Goal: Task Accomplishment & Management: Complete application form

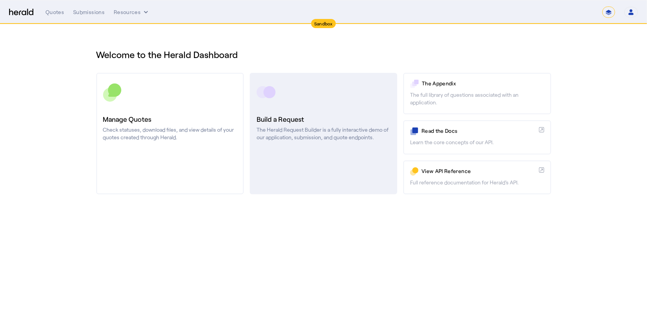
click at [334, 139] on p "The Herald Request Builder is a fully interactive demo of our application, subm…" at bounding box center [323, 133] width 134 height 15
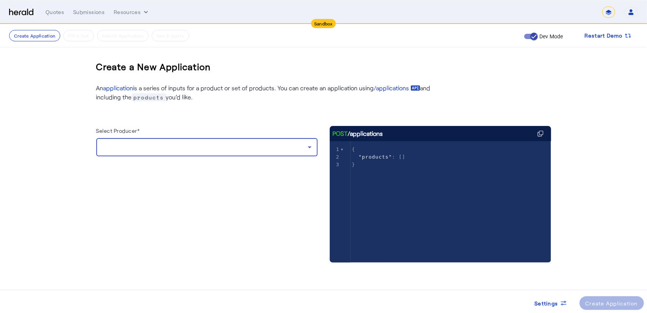
click at [202, 143] on div at bounding box center [204, 146] width 205 height 9
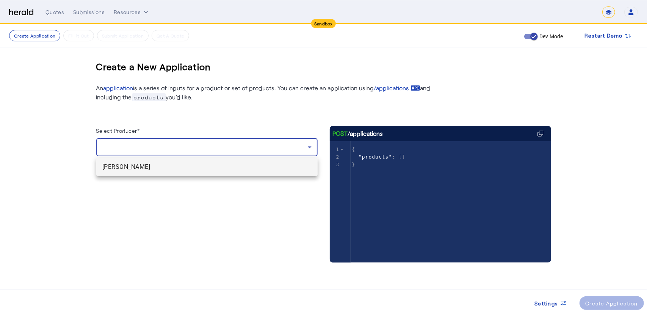
click at [158, 165] on span "[PERSON_NAME]" at bounding box center [206, 166] width 209 height 9
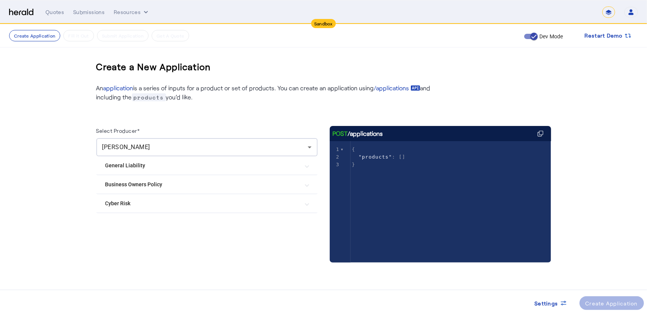
click at [133, 181] on Policy "Business Owners Policy" at bounding box center [202, 184] width 194 height 8
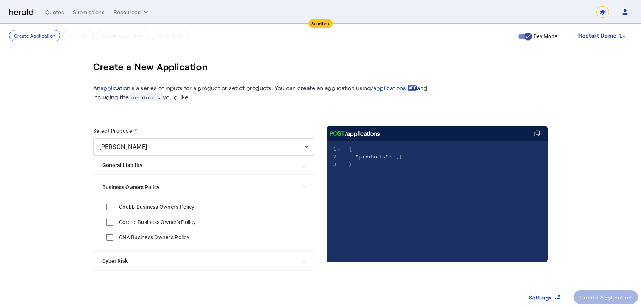
click at [132, 206] on label "Chubb Business Owner's Policy" at bounding box center [155, 207] width 77 height 8
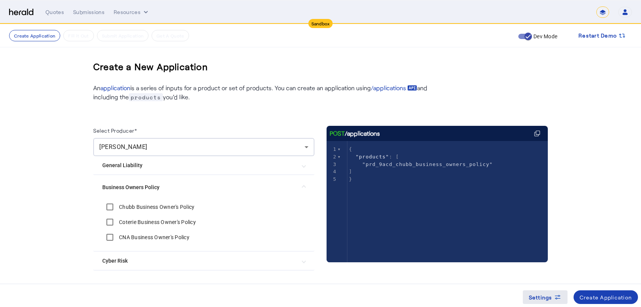
click at [546, 301] on span at bounding box center [545, 297] width 45 height 18
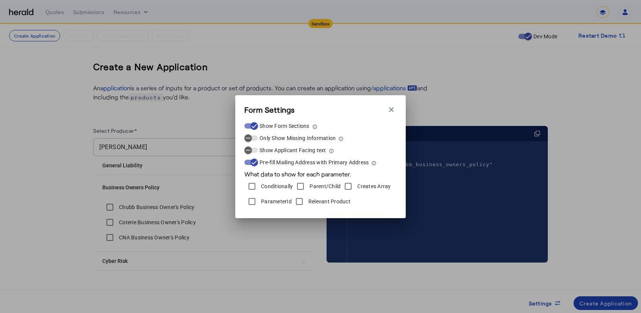
click at [332, 200] on label "Relevant Product" at bounding box center [329, 201] width 44 height 8
click at [266, 201] on label "ParameterId" at bounding box center [275, 201] width 32 height 8
click at [249, 141] on icon "button" at bounding box center [248, 137] width 7 height 7
click at [250, 149] on icon "button" at bounding box center [248, 150] width 7 height 7
click at [393, 109] on icon "button" at bounding box center [392, 110] width 8 height 8
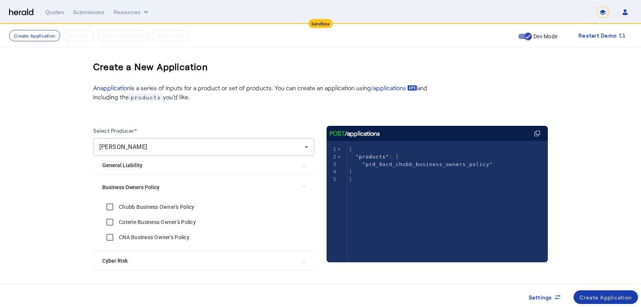
click at [603, 295] on div "Create Application" at bounding box center [606, 297] width 53 height 8
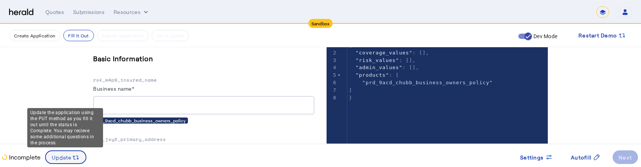
scroll to position [158, 0]
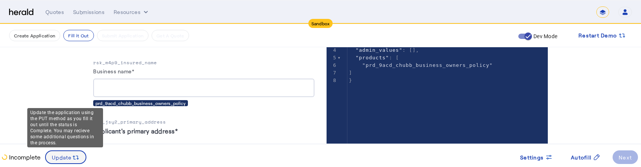
click at [75, 156] on icon at bounding box center [76, 158] width 8 height 8
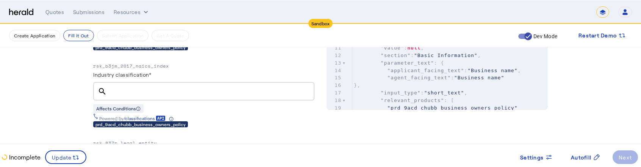
scroll to position [398, 0]
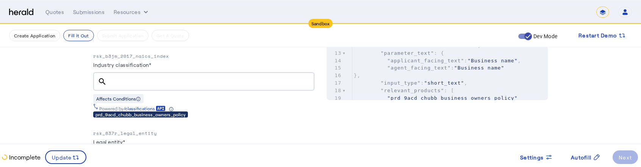
click at [209, 78] on input "Industry classification*" at bounding box center [210, 81] width 195 height 9
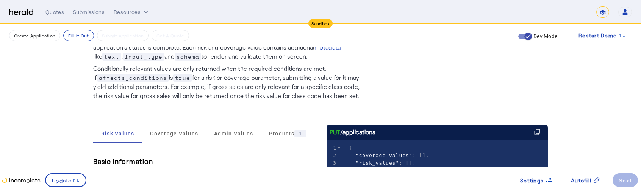
scroll to position [11, 0]
